Goal: Navigation & Orientation: Find specific page/section

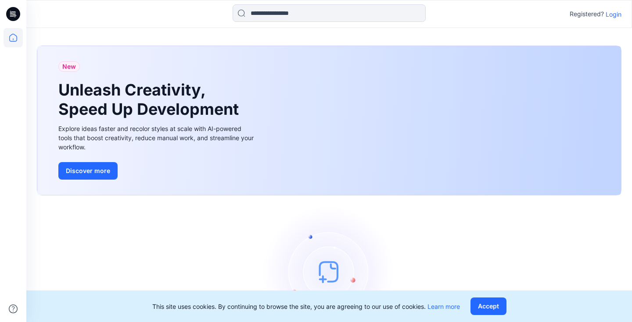
click at [609, 14] on p "Login" at bounding box center [613, 14] width 16 height 9
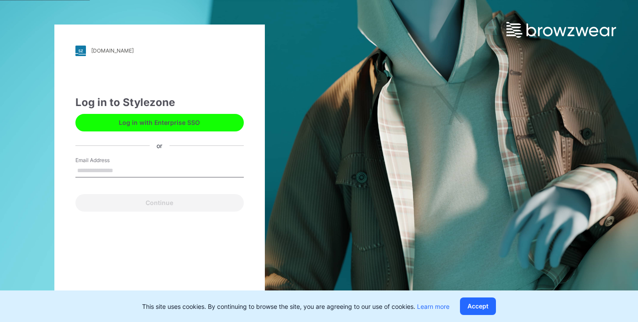
type input "**********"
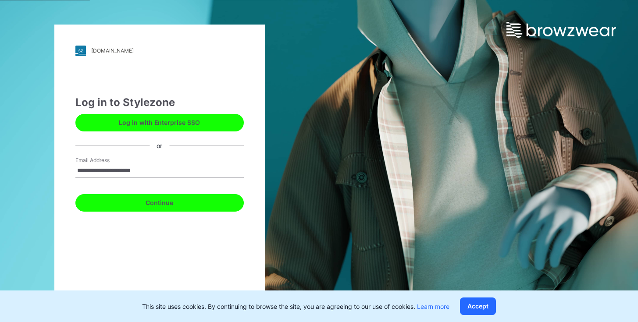
click at [138, 202] on button "Continue" at bounding box center [159, 203] width 168 height 18
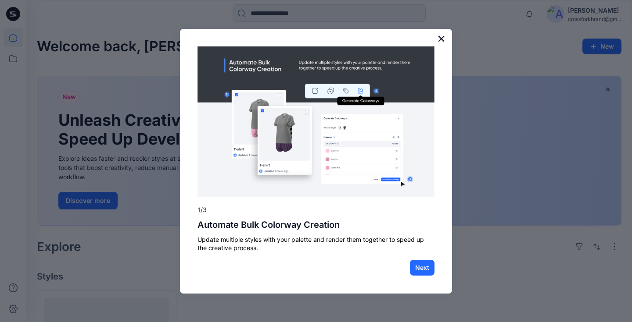
click at [443, 39] on button "×" at bounding box center [441, 39] width 8 height 14
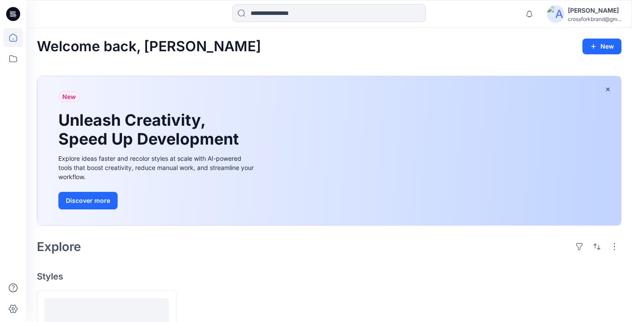
click at [557, 12] on img at bounding box center [556, 14] width 18 height 18
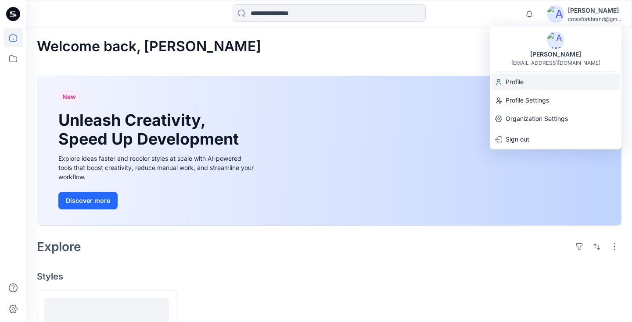
click at [522, 86] on p "Profile" at bounding box center [514, 82] width 18 height 17
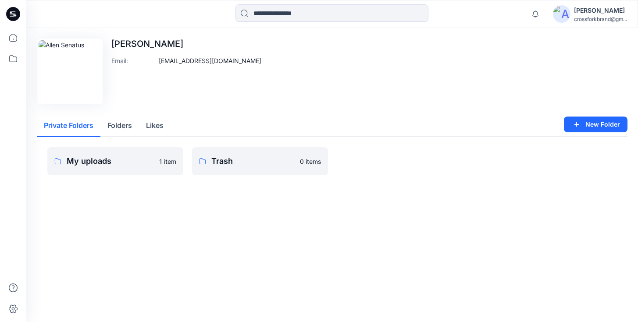
click at [131, 128] on button "Folders" at bounding box center [119, 126] width 39 height 22
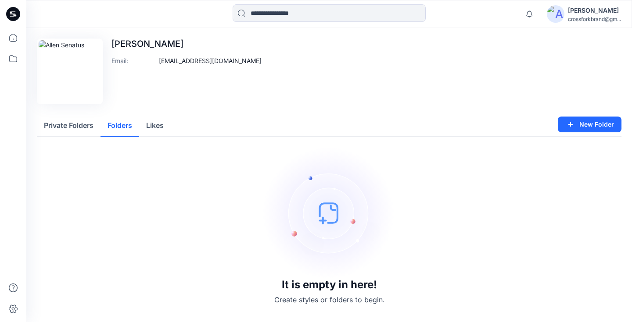
click at [150, 127] on button "Likes" at bounding box center [155, 126] width 32 height 22
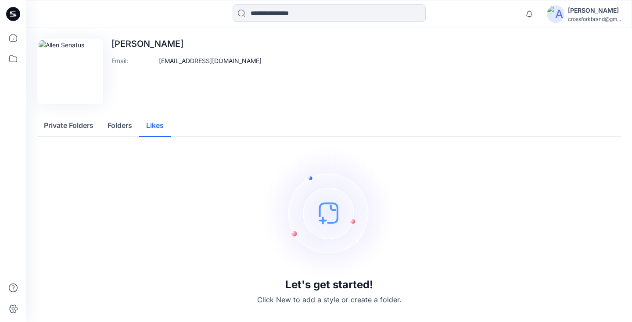
click at [558, 9] on img at bounding box center [556, 14] width 18 height 18
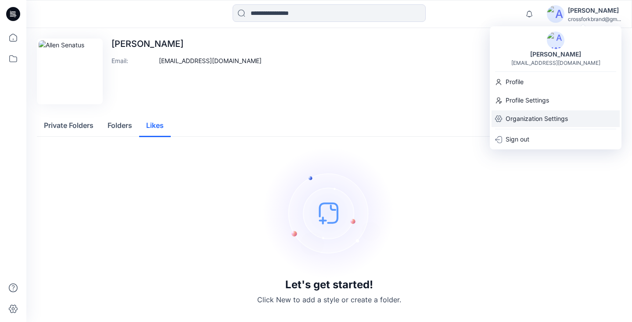
click at [526, 120] on p "Organization Settings" at bounding box center [536, 119] width 62 height 17
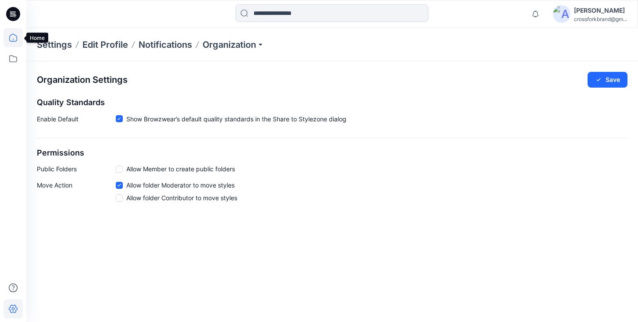
click at [16, 36] on icon at bounding box center [13, 38] width 8 height 8
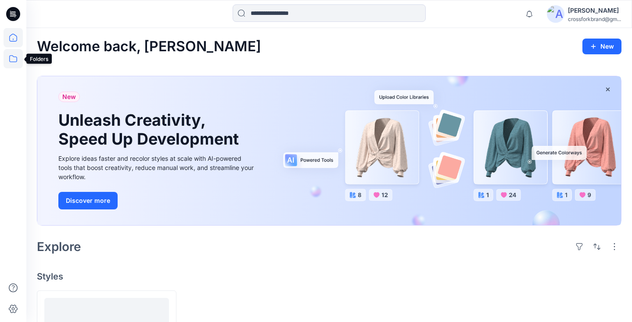
click at [18, 63] on icon at bounding box center [13, 58] width 19 height 19
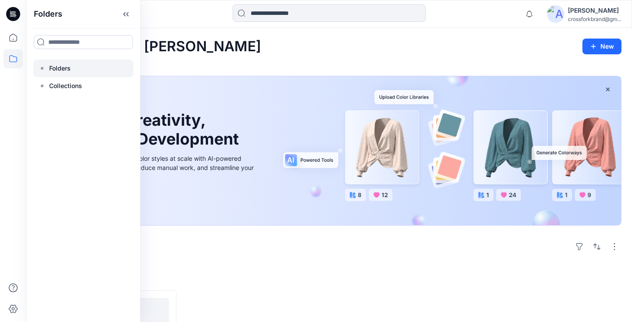
click at [57, 70] on p "Folders" at bounding box center [59, 68] width 21 height 11
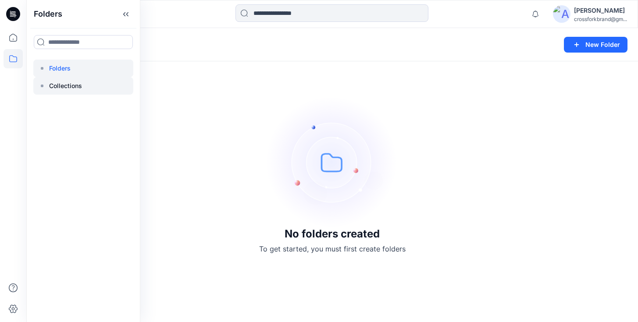
click at [71, 87] on p "Collections" at bounding box center [65, 86] width 33 height 11
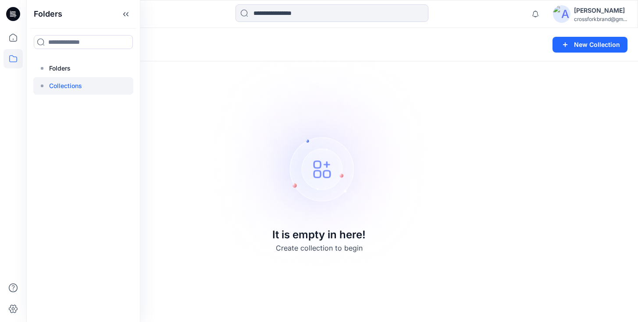
click at [14, 14] on icon at bounding box center [15, 14] width 4 height 0
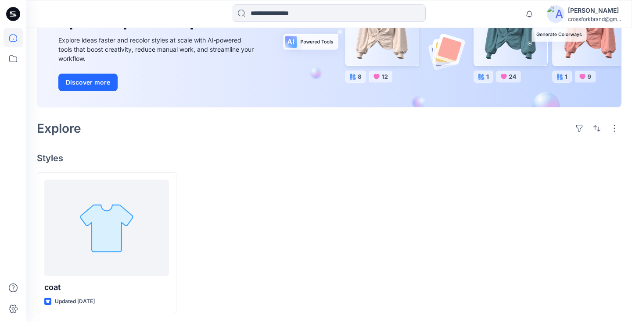
scroll to position [120, 0]
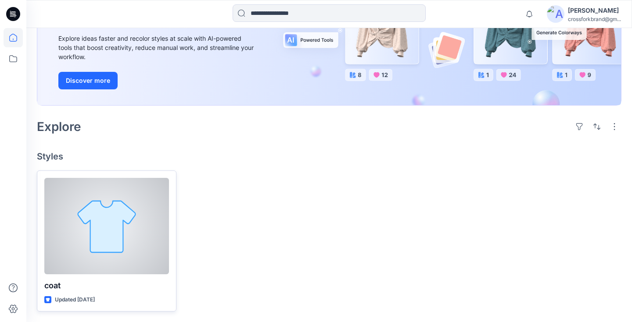
click at [140, 230] on div at bounding box center [106, 226] width 125 height 97
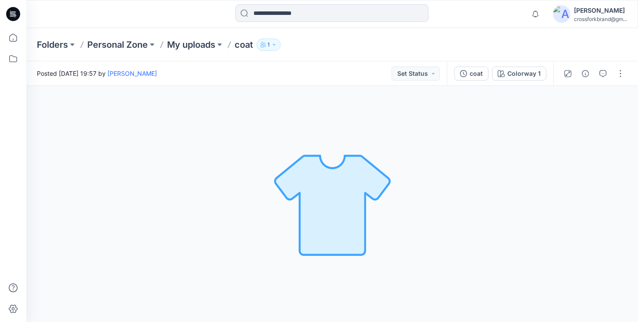
click at [560, 11] on img at bounding box center [562, 14] width 18 height 18
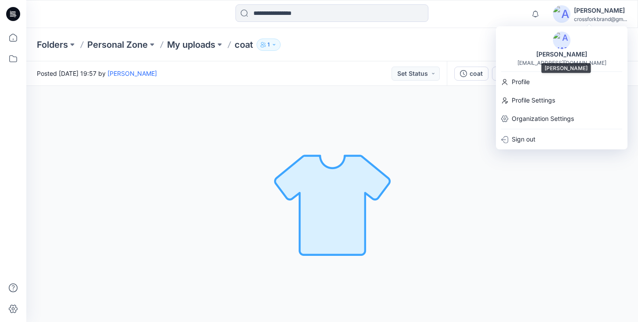
click at [563, 45] on img at bounding box center [562, 41] width 18 height 18
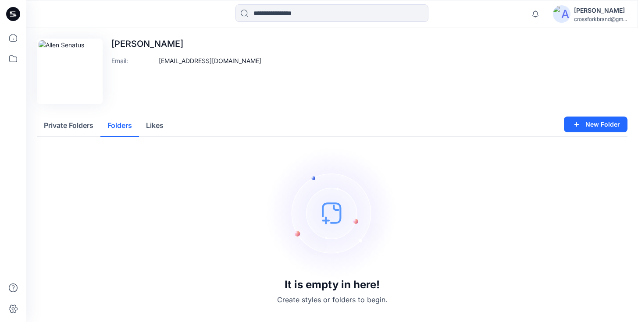
click at [129, 131] on button "Folders" at bounding box center [119, 126] width 39 height 22
